Goal: Information Seeking & Learning: Understand process/instructions

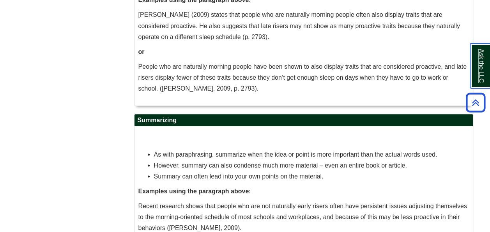
scroll to position [681, 0]
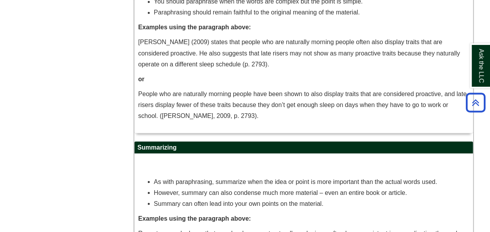
drag, startPoint x: 231, startPoint y: 117, endPoint x: 133, endPoint y: 95, distance: 101.2
drag, startPoint x: 133, startPoint y: 95, endPoint x: 138, endPoint y: 94, distance: 5.5
click at [138, 94] on p "People who are naturally morning people have been shown to also display traits …" at bounding box center [303, 104] width 331 height 33
click at [178, 105] on p "People who are naturally morning people have been shown to also display traits …" at bounding box center [303, 104] width 331 height 33
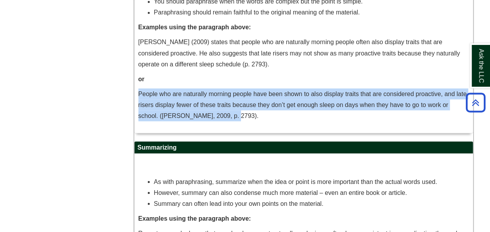
drag, startPoint x: 229, startPoint y: 113, endPoint x: 139, endPoint y: 93, distance: 92.8
click at [139, 93] on p "People who are naturally morning people have been shown to also display traits …" at bounding box center [303, 104] width 331 height 33
copy p "People who are naturally morning people have been shown to also display traits …"
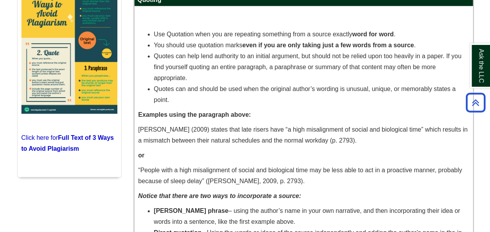
scroll to position [363, 0]
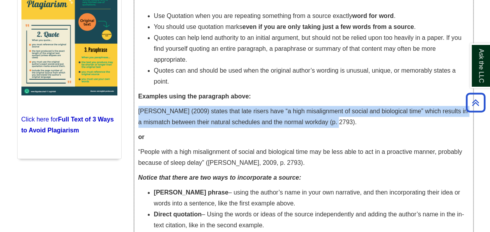
drag, startPoint x: 362, startPoint y: 120, endPoint x: 136, endPoint y: 110, distance: 226.7
click at [136, 110] on div "Use Quotation when you are repeating something from a source exactly word for w…" at bounding box center [303, 115] width 338 height 254
copy p "[PERSON_NAME] (2009) states that late risers have “a high misalignment of socia…"
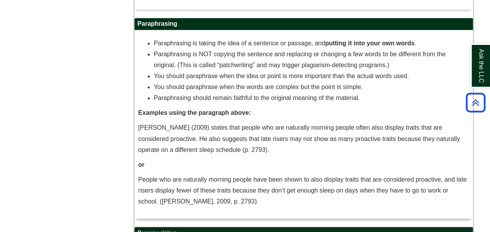
scroll to position [596, 0]
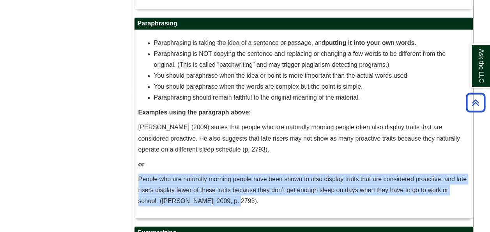
drag, startPoint x: 230, startPoint y: 200, endPoint x: 138, endPoint y: 181, distance: 94.3
click at [138, 181] on p "People who are naturally morning people have been shown to also display traits …" at bounding box center [303, 189] width 331 height 33
copy p "People who are naturally morning people have been shown to also display traits …"
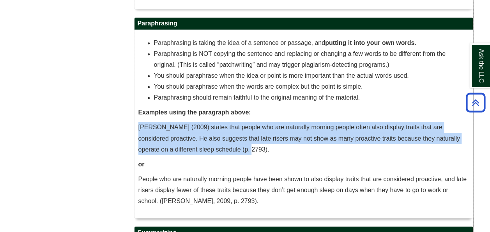
drag, startPoint x: 235, startPoint y: 147, endPoint x: 139, endPoint y: 125, distance: 99.2
click at [139, 125] on p "[PERSON_NAME] (2009) states that people who are naturally morning people often …" at bounding box center [303, 138] width 331 height 33
copy p "[PERSON_NAME] (2009) states that people who are naturally morning people often …"
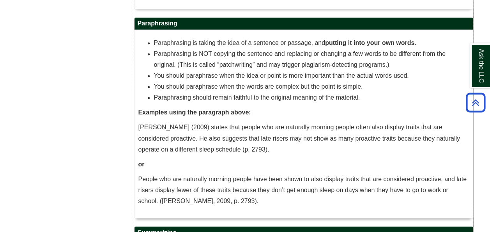
click at [233, 203] on p "People who are naturally morning people have been shown to also display traits …" at bounding box center [303, 189] width 331 height 33
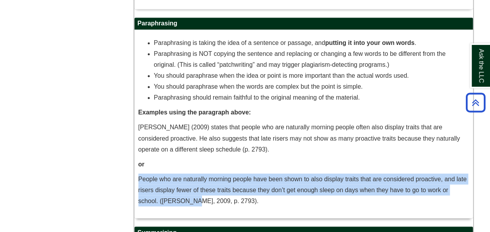
drag, startPoint x: 184, startPoint y: 194, endPoint x: 135, endPoint y: 180, distance: 51.3
click at [135, 180] on div "Paraphrasing is taking the idea of a sentence or passage, and putting it into y…" at bounding box center [303, 124] width 338 height 188
click at [211, 193] on p "People who are naturally morning people have been shown to also display traits …" at bounding box center [303, 189] width 331 height 33
drag, startPoint x: 227, startPoint y: 200, endPoint x: 136, endPoint y: 177, distance: 94.1
click at [136, 177] on div "Paraphrasing is taking the idea of a sentence or passage, and putting it into y…" at bounding box center [303, 124] width 338 height 188
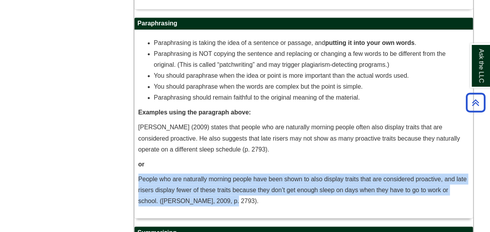
drag, startPoint x: 136, startPoint y: 177, endPoint x: 210, endPoint y: 184, distance: 74.4
click at [210, 184] on p "People who are naturally morning people have been shown to also display traits …" at bounding box center [303, 189] width 331 height 33
click at [226, 184] on p "People who are naturally morning people have been shown to also display traits …" at bounding box center [303, 189] width 331 height 33
drag, startPoint x: 231, startPoint y: 200, endPoint x: 134, endPoint y: 176, distance: 99.2
click at [134, 176] on div "Paraphrasing is taking the idea of a sentence or passage, and putting it into y…" at bounding box center [303, 124] width 338 height 188
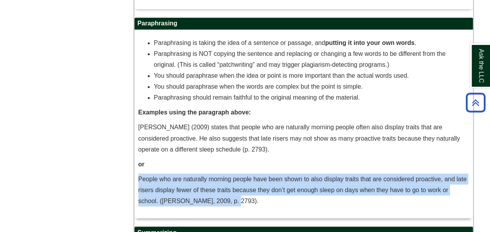
copy p "People who are naturally morning people have been shown to also display traits …"
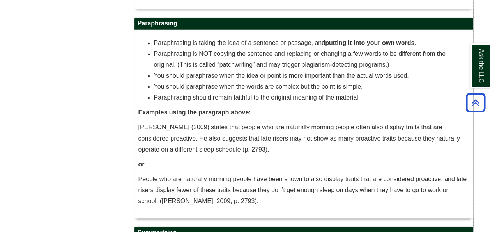
click at [264, 147] on p "[PERSON_NAME] (2009) states that people who are naturally morning people often …" at bounding box center [303, 138] width 331 height 33
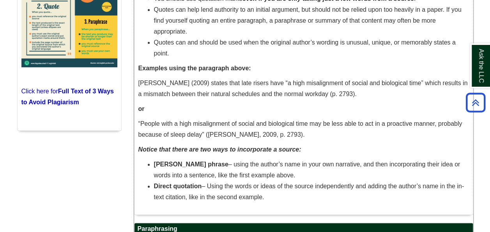
scroll to position [391, 0]
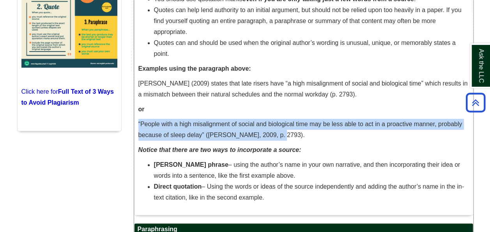
drag, startPoint x: 275, startPoint y: 136, endPoint x: 136, endPoint y: 125, distance: 139.6
click at [136, 125] on div "Use Quotation when you are repeating something from a source exactly word for w…" at bounding box center [303, 87] width 338 height 254
copy p "“People with a high misalignment of social and biological time may be less able…"
click at [241, 134] on p "“People with a high misalignment of social and biological time may be less able…" at bounding box center [303, 129] width 331 height 22
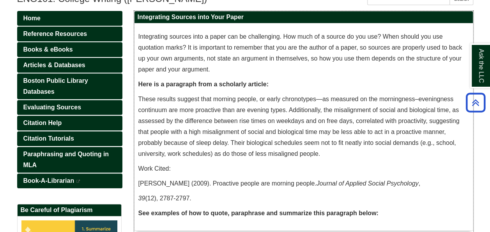
scroll to position [118, 0]
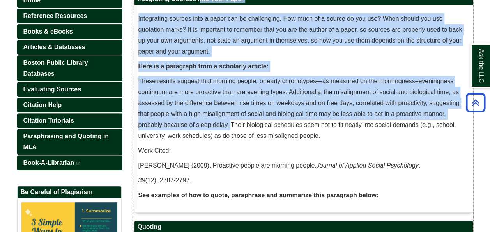
drag, startPoint x: 232, startPoint y: 126, endPoint x: 132, endPoint y: 76, distance: 111.6
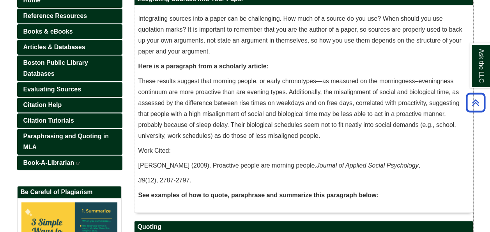
click at [291, 131] on p "These results suggest that morning people, or early chronotypes—as measured on …" at bounding box center [303, 108] width 331 height 65
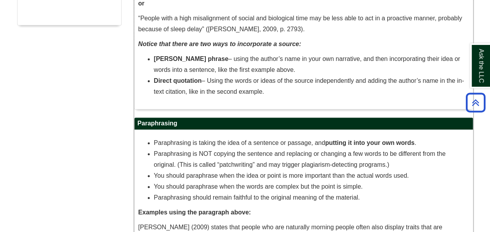
scroll to position [429, 0]
